Goal: Information Seeking & Learning: Learn about a topic

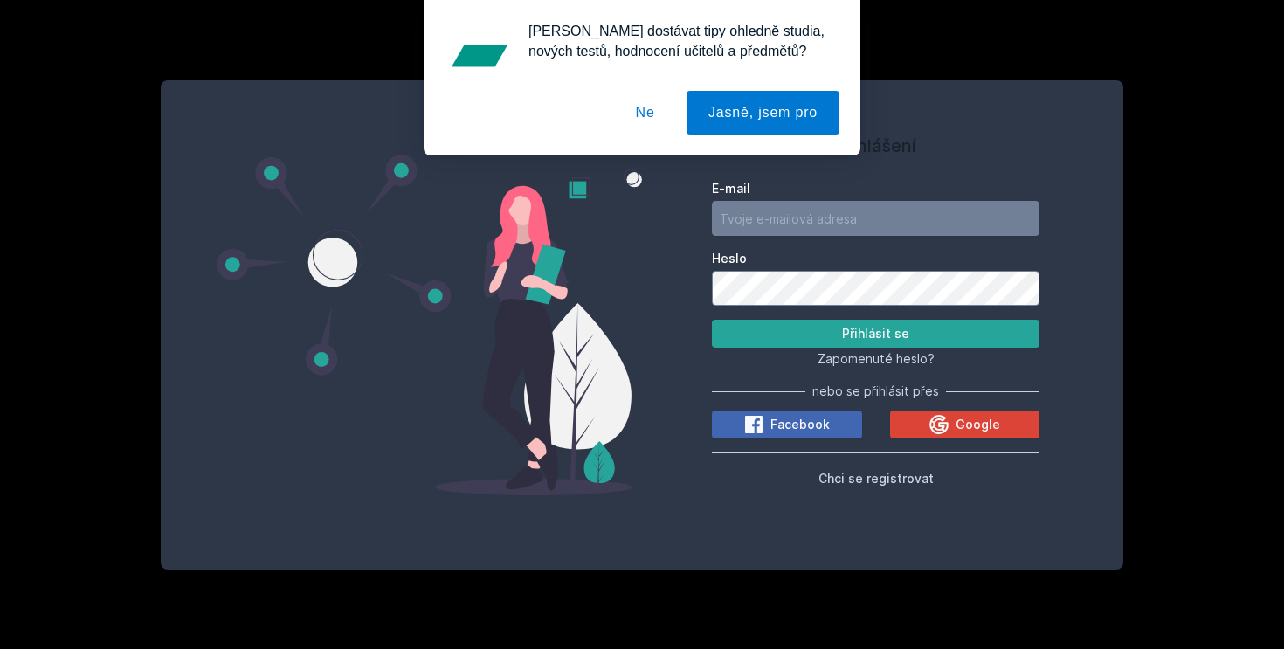
click at [648, 105] on button "Ne" at bounding box center [645, 113] width 63 height 44
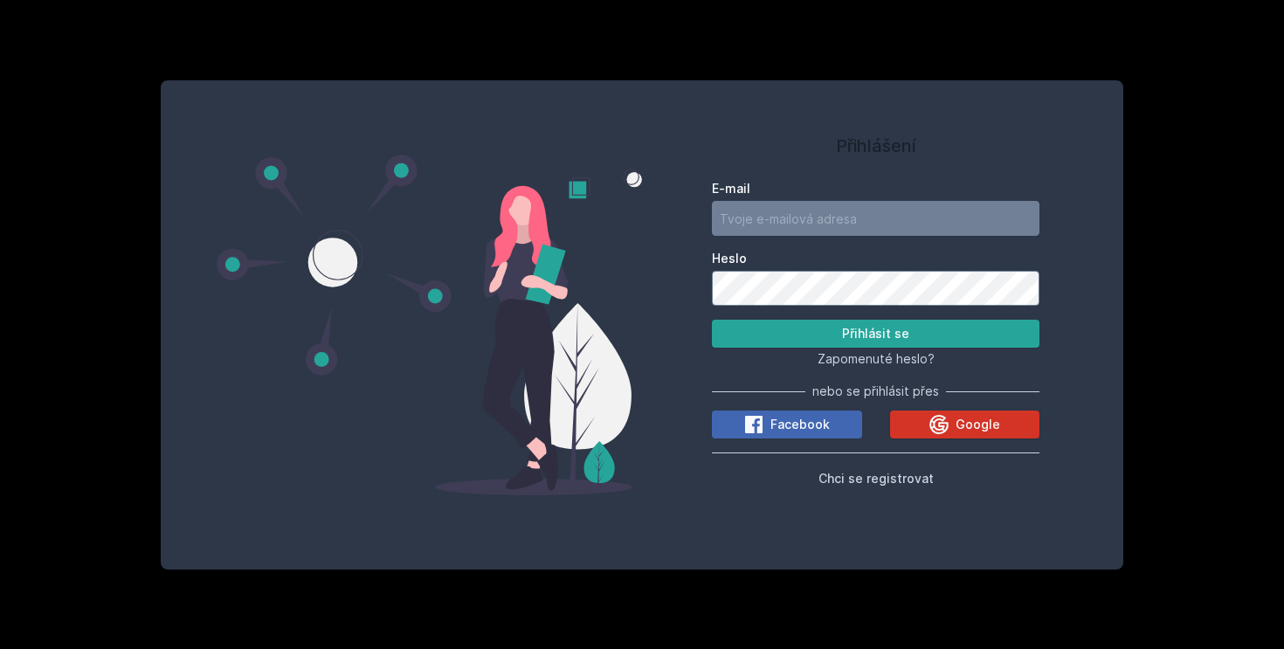
click at [921, 419] on button "Google" at bounding box center [965, 425] width 150 height 28
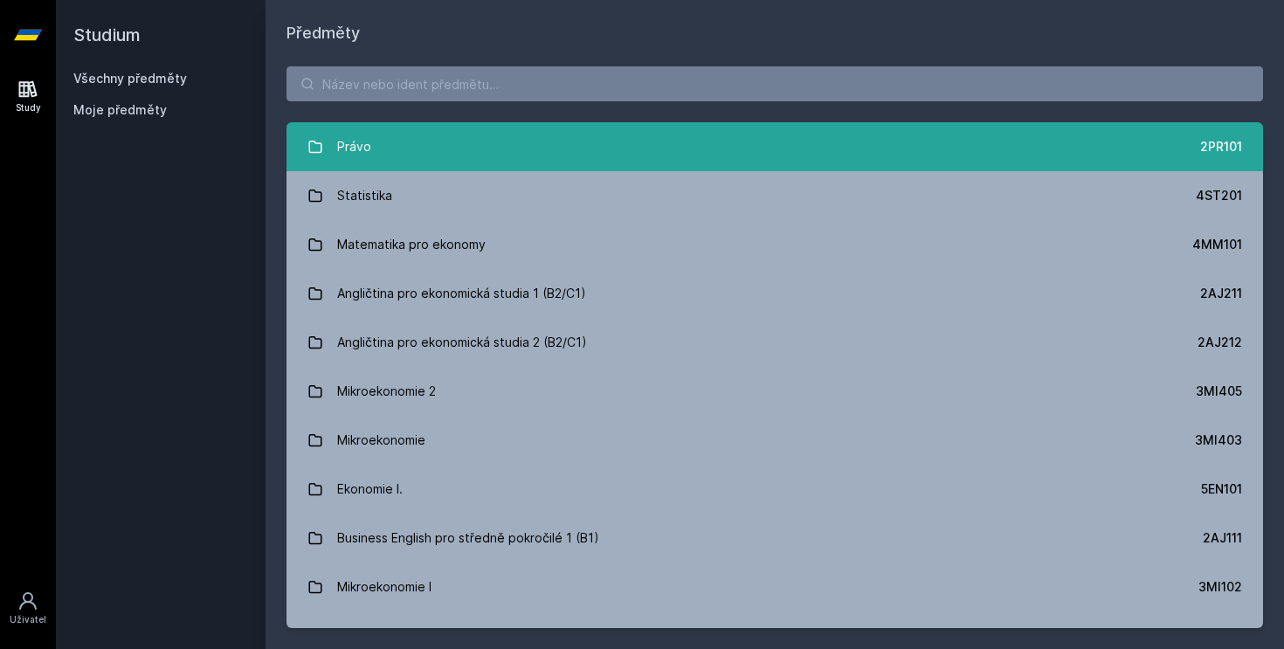
click at [344, 145] on div "Právo" at bounding box center [354, 146] width 34 height 35
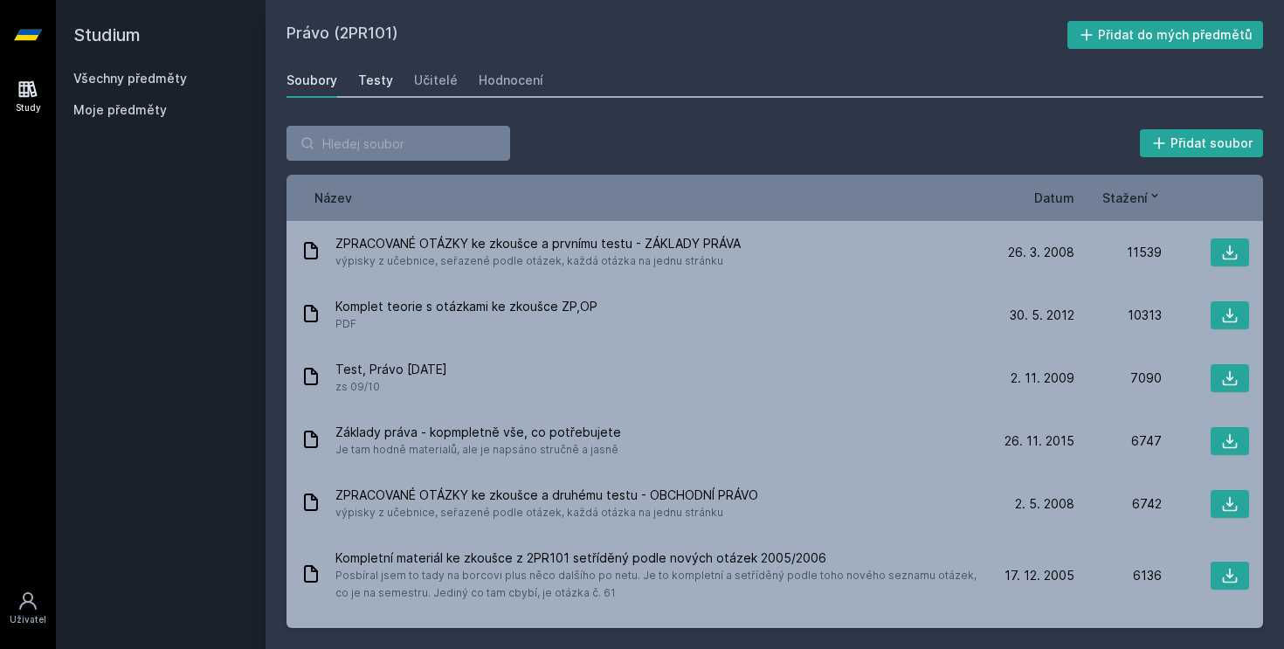
click at [377, 75] on div "Testy" at bounding box center [375, 80] width 35 height 17
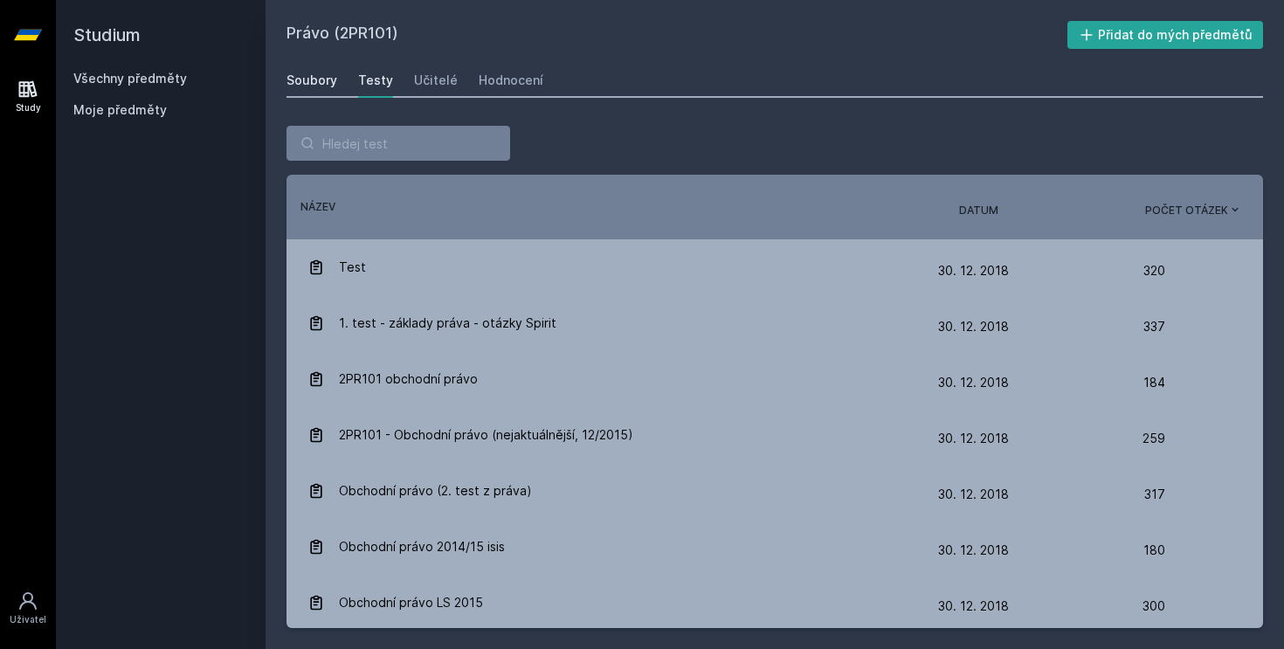
click at [303, 86] on div "Soubory" at bounding box center [312, 80] width 51 height 17
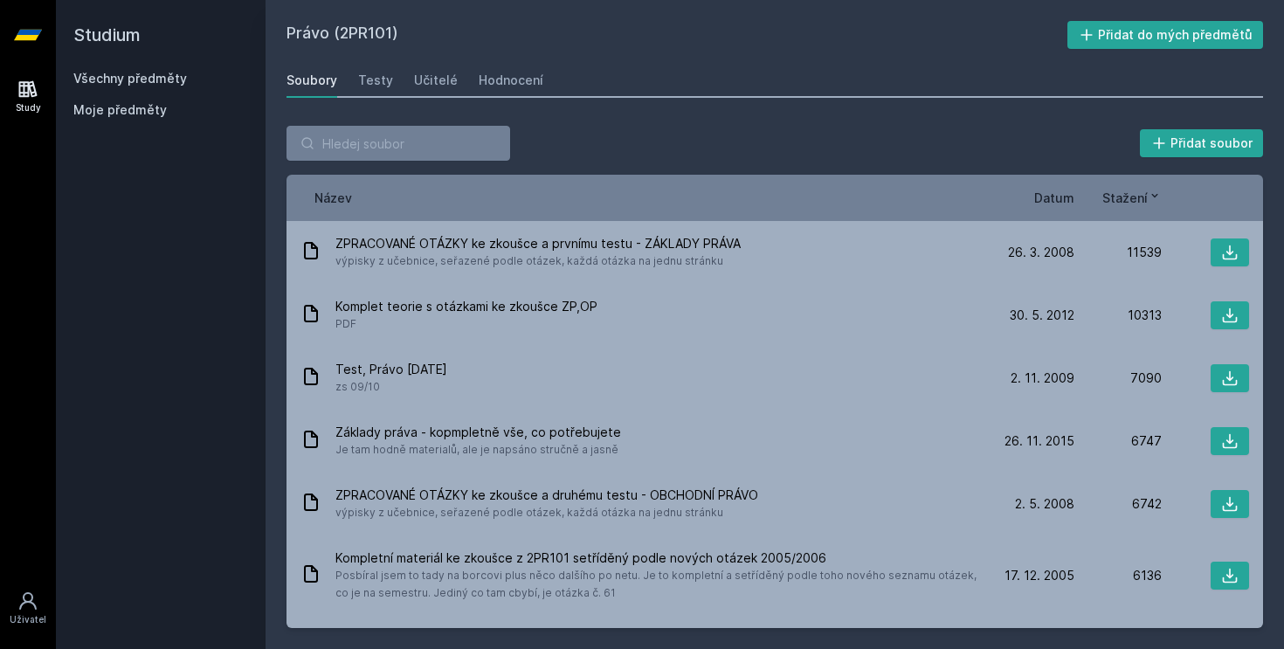
click at [119, 79] on link "Všechny předměty" at bounding box center [130, 78] width 114 height 15
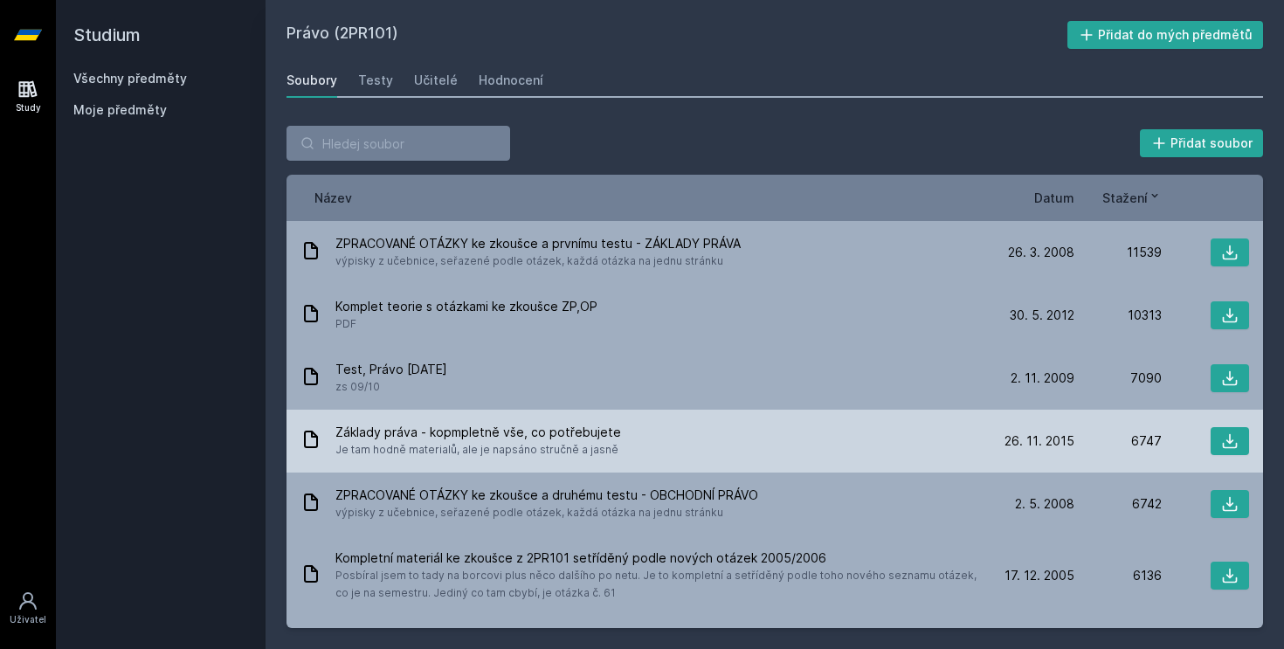
click at [529, 437] on span "Základy práva - kopmpletně vše, co potřebujete" at bounding box center [478, 432] width 286 height 17
